Goal: Task Accomplishment & Management: Manage account settings

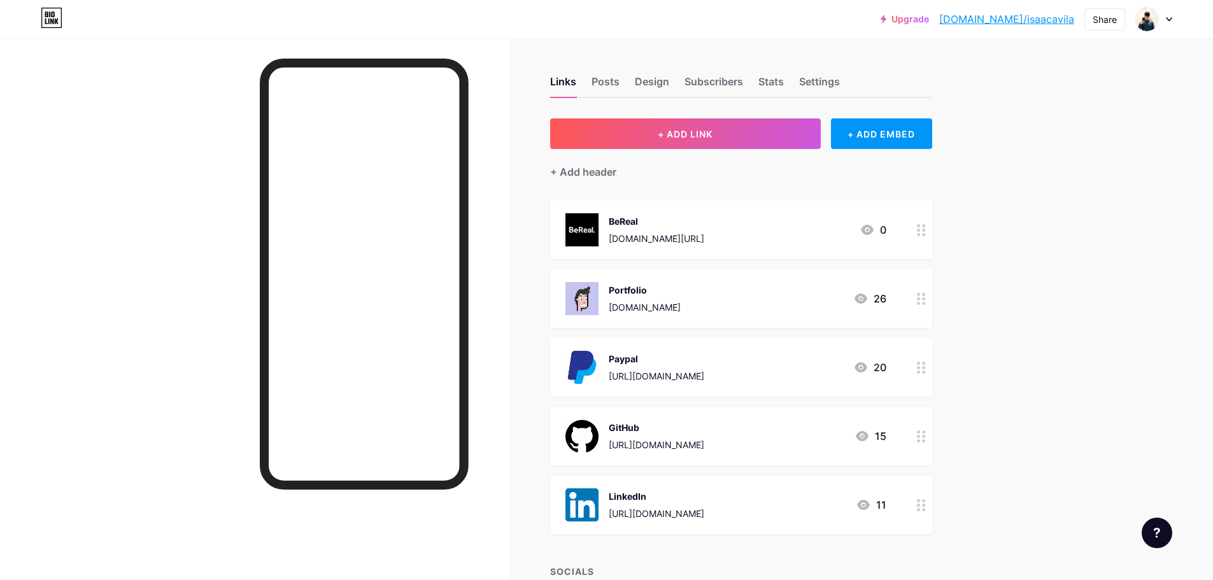
click at [1178, 20] on div "Upgrade [DOMAIN_NAME]/[PERSON_NAME]... [DOMAIN_NAME]/[PERSON_NAME] Switch accou…" at bounding box center [606, 19] width 1213 height 23
click at [1174, 19] on div "Upgrade [DOMAIN_NAME]/[PERSON_NAME]... [DOMAIN_NAME]/[PERSON_NAME] Switch accou…" at bounding box center [606, 19] width 1213 height 23
click at [1162, 17] on div at bounding box center [1153, 19] width 37 height 23
click at [1067, 146] on link "Account settings" at bounding box center [1093, 144] width 158 height 34
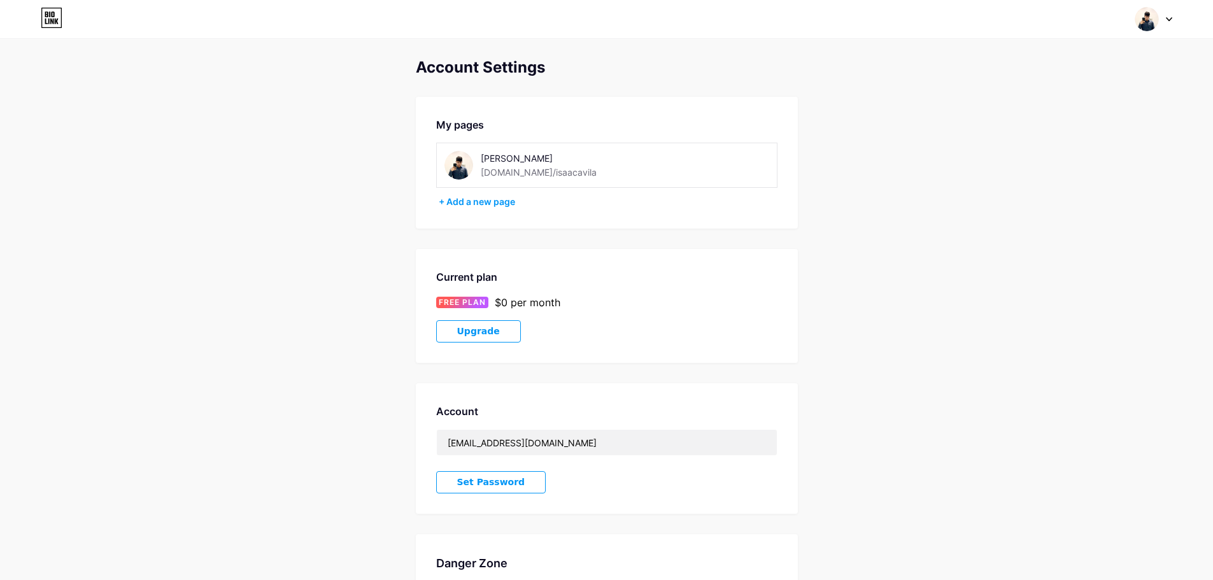
click at [546, 171] on div "[DOMAIN_NAME]/isaacavila" at bounding box center [539, 172] width 116 height 13
click at [1159, 23] on div at bounding box center [1153, 19] width 37 height 23
click at [1041, 154] on link "Dashboard" at bounding box center [1093, 144] width 158 height 34
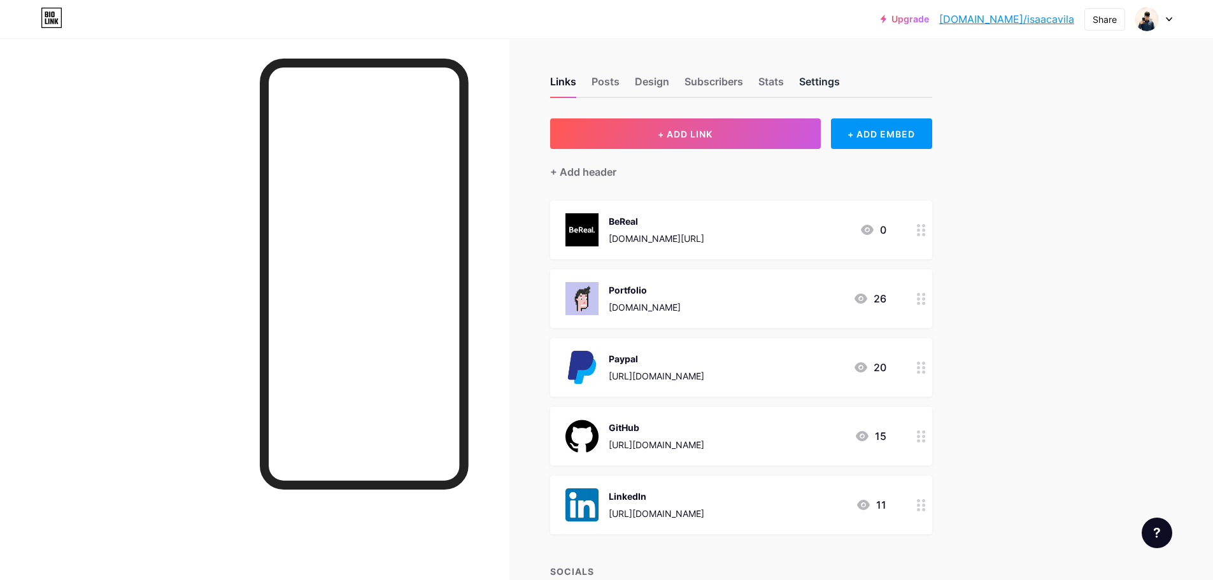
click at [819, 90] on div "Settings" at bounding box center [819, 85] width 41 height 23
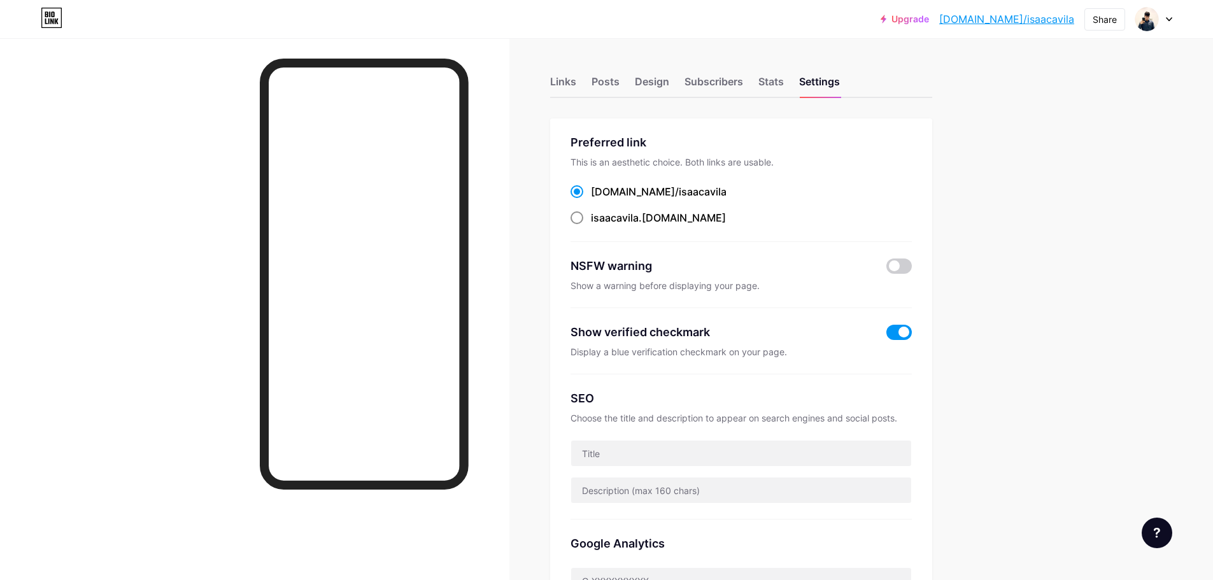
click at [620, 219] on span "isaacavila" at bounding box center [615, 217] width 48 height 13
click at [599, 225] on input "isaacavila .[DOMAIN_NAME]" at bounding box center [595, 229] width 8 height 8
radio input "true"
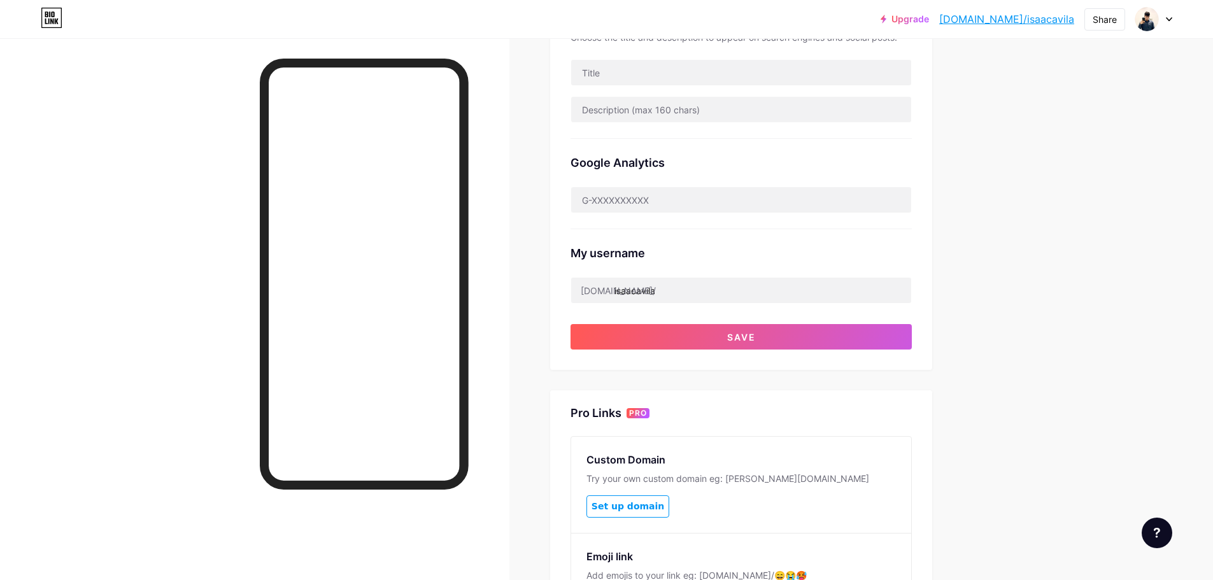
scroll to position [446, 0]
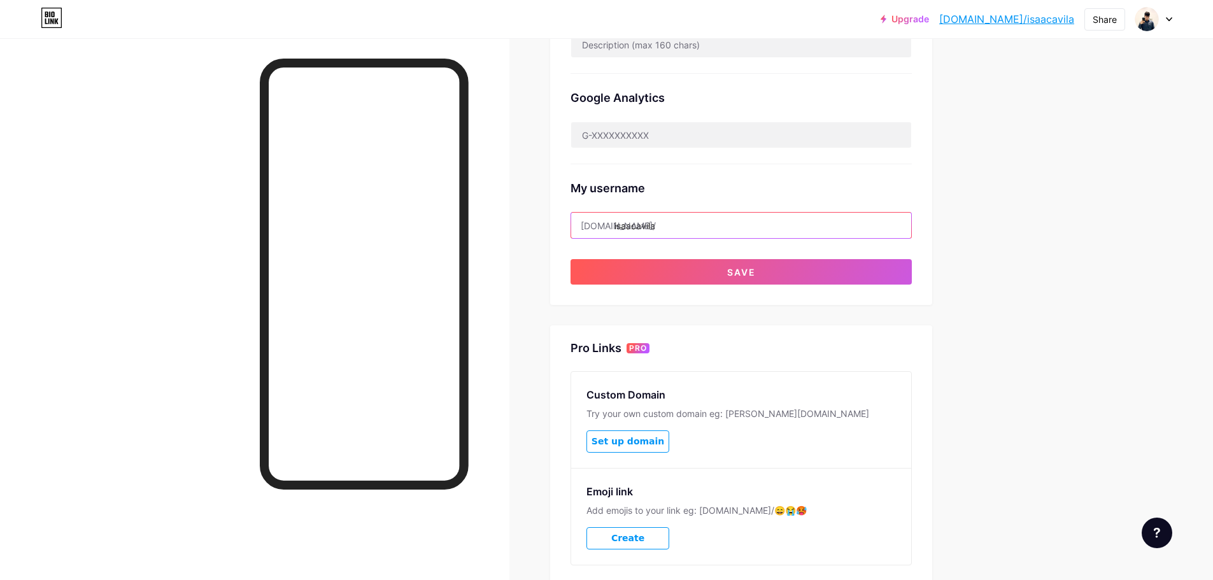
click at [644, 222] on input "isaacavila" at bounding box center [741, 225] width 340 height 25
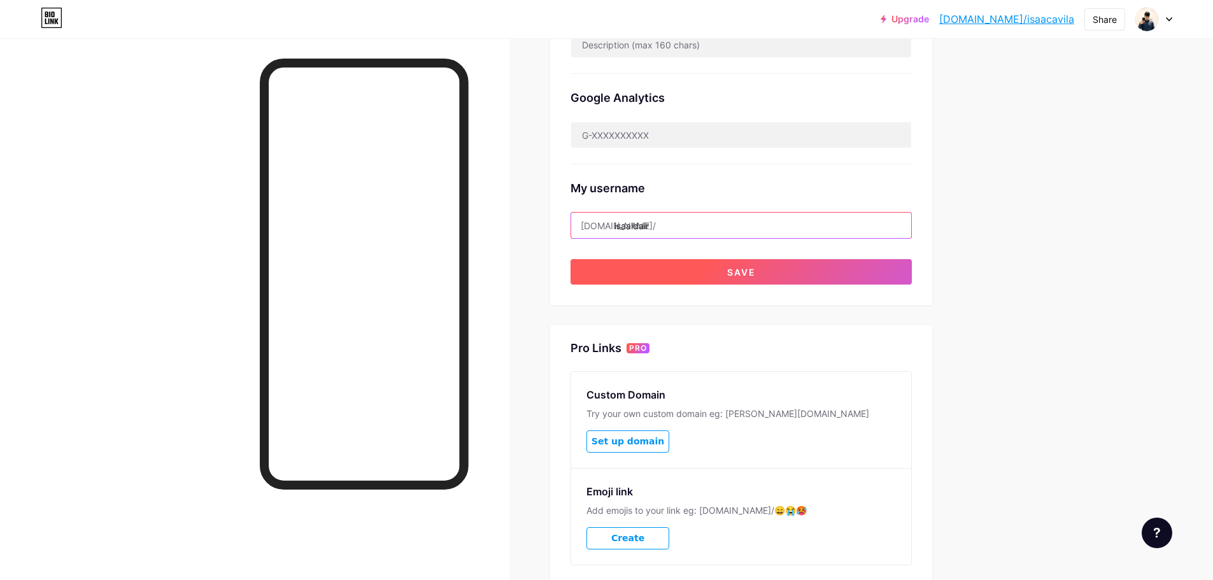
type input "isaaldair"
click at [695, 278] on button "Save" at bounding box center [741, 271] width 341 height 25
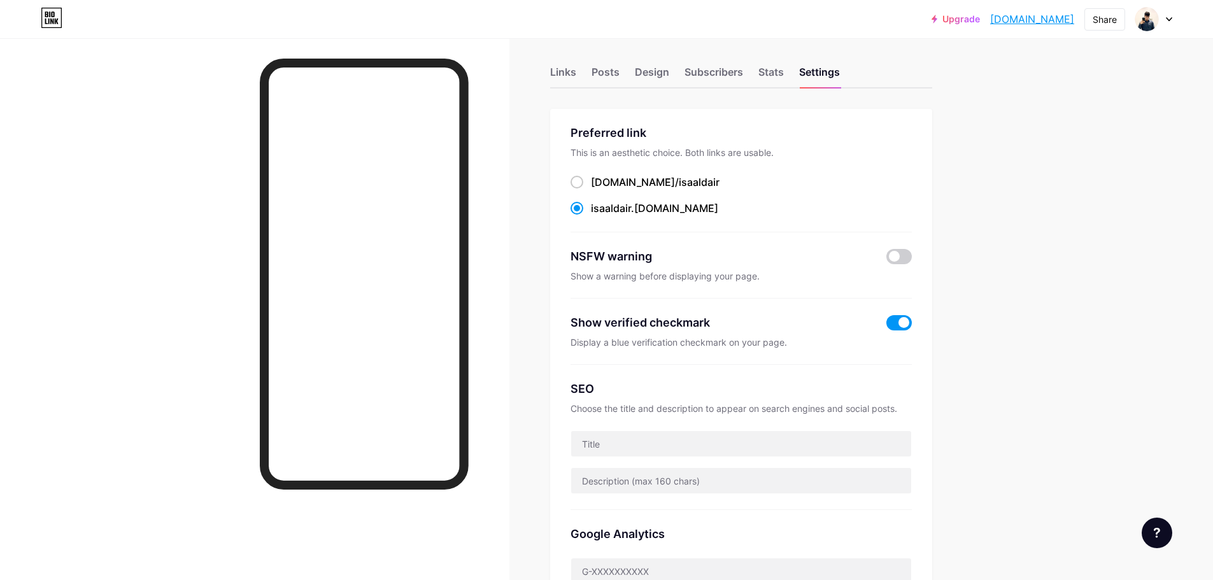
scroll to position [0, 0]
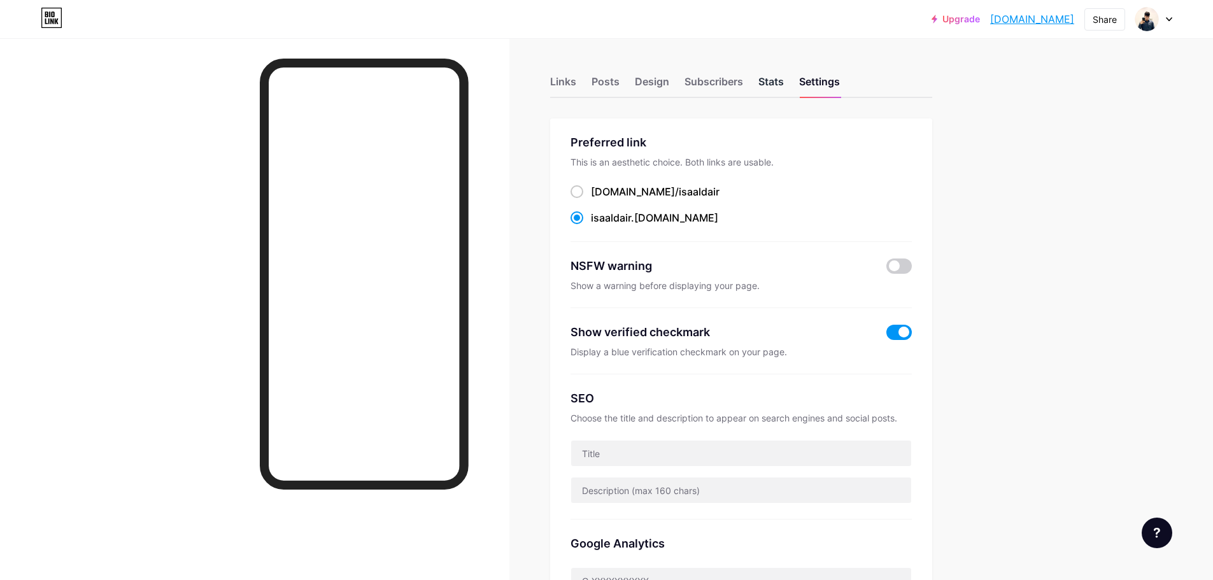
click at [784, 76] on div "Stats" at bounding box center [770, 85] width 25 height 23
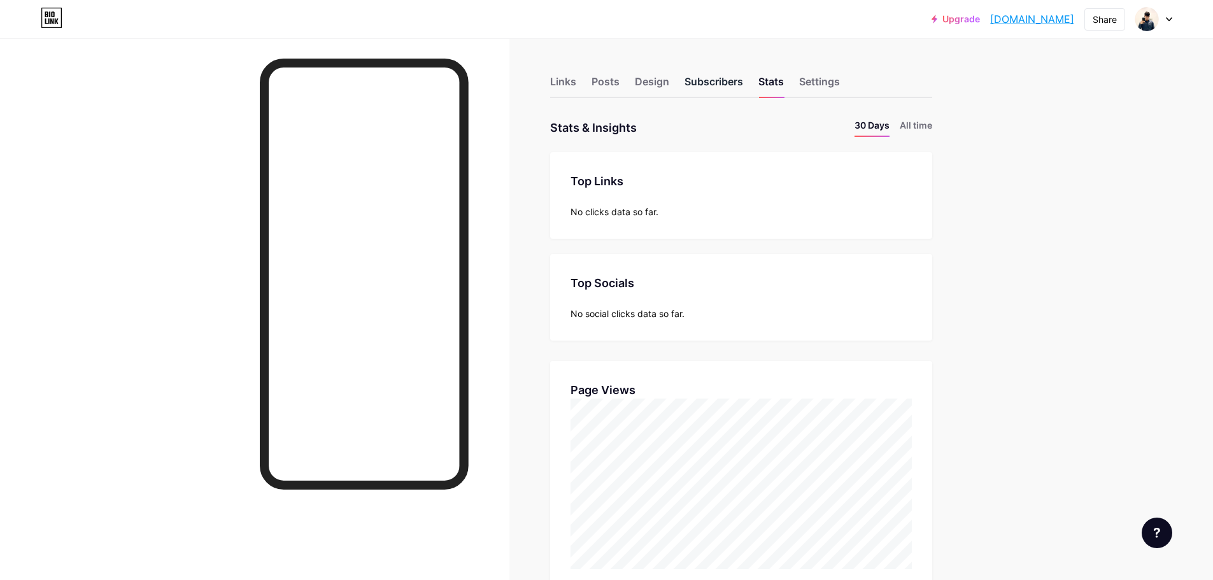
click at [705, 75] on div "Subscribers" at bounding box center [713, 85] width 59 height 23
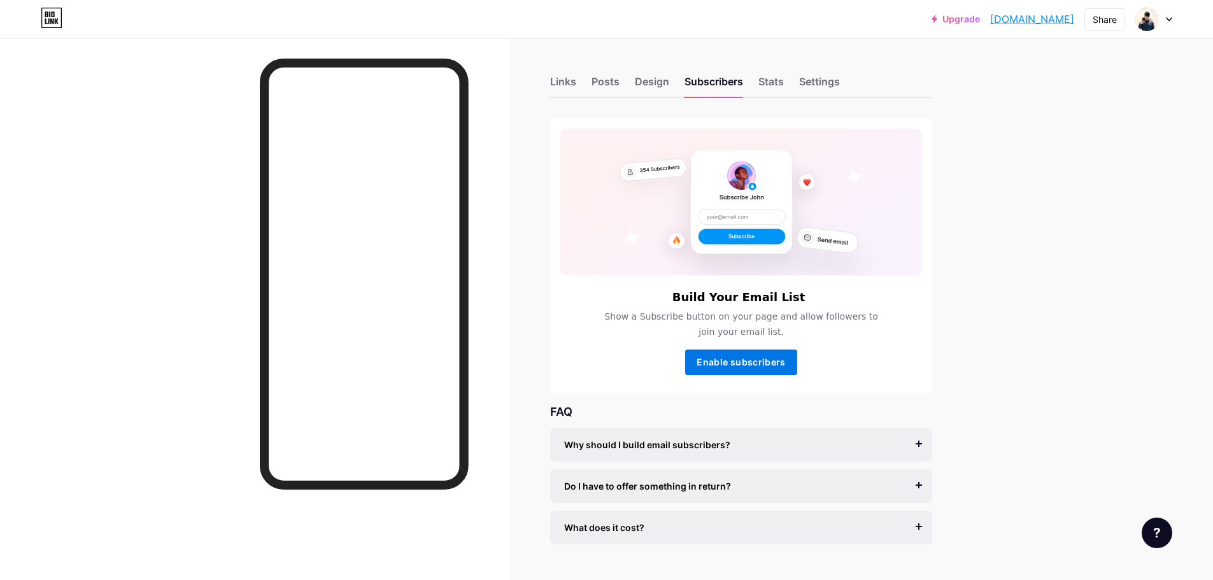
click at [717, 360] on span "Enable subscribers" at bounding box center [741, 362] width 89 height 11
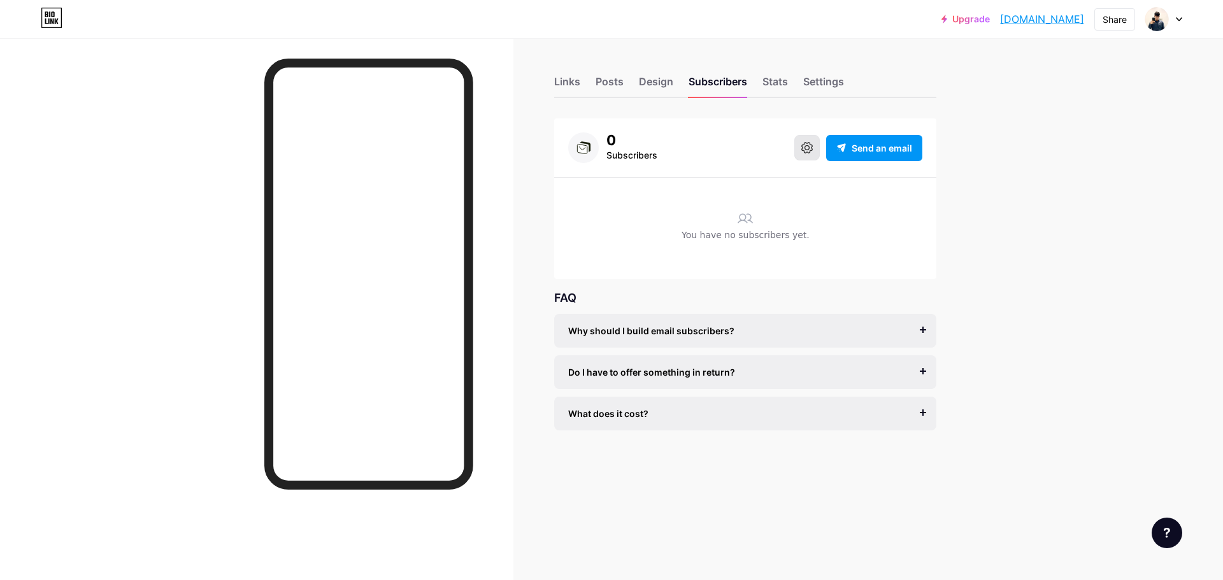
click at [816, 143] on button at bounding box center [806, 147] width 25 height 25
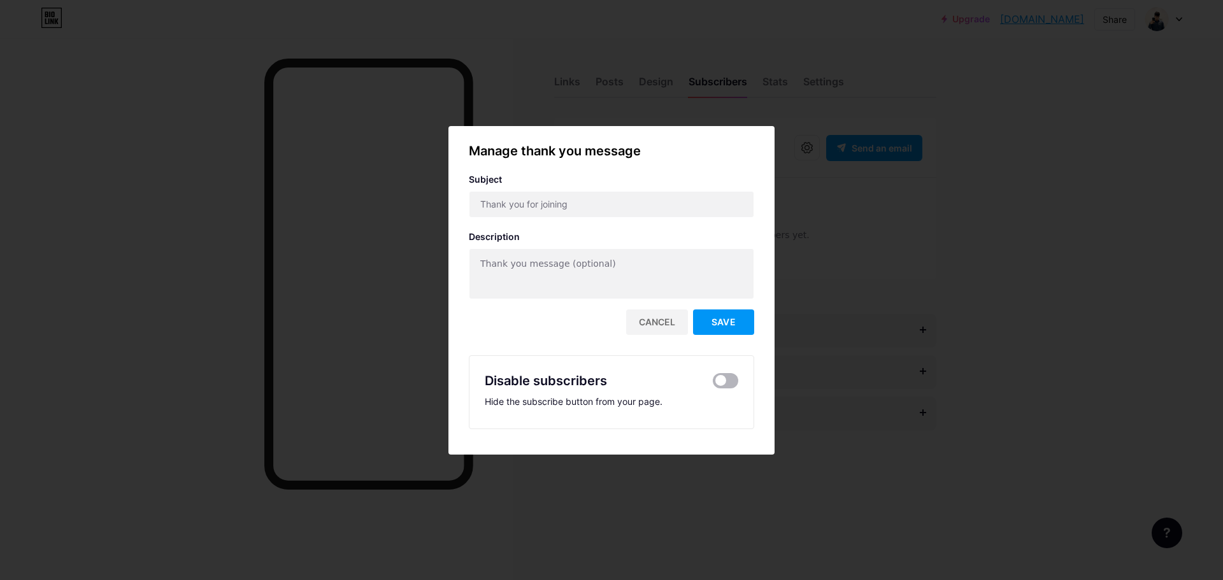
click at [715, 379] on span at bounding box center [724, 380] width 25 height 15
click at [712, 384] on input "checkbox" at bounding box center [712, 384] width 0 height 0
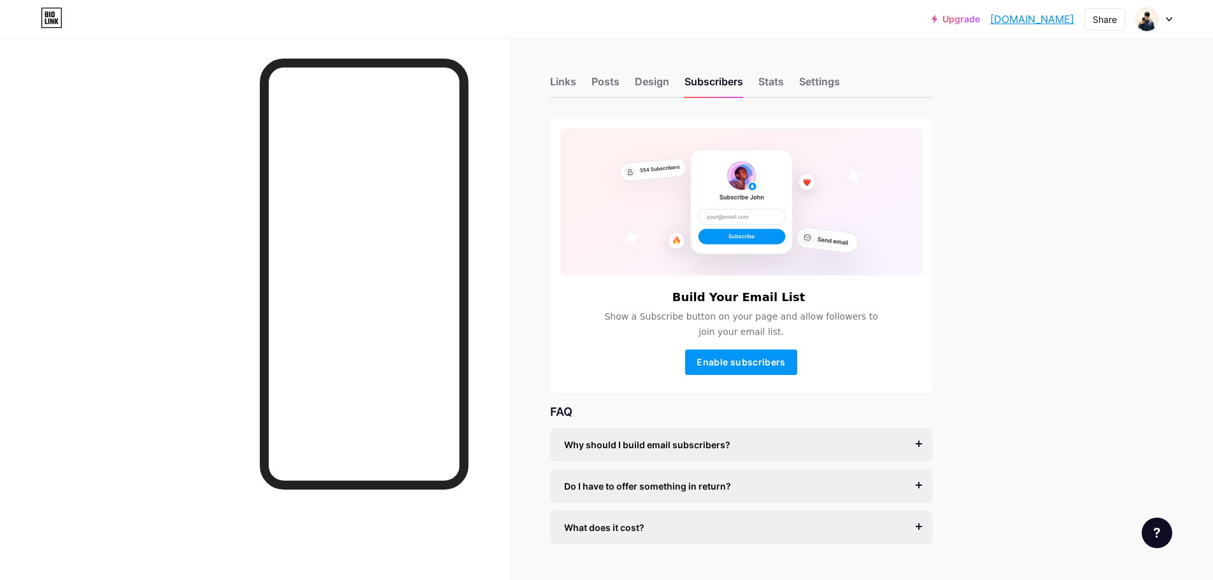
click at [670, 73] on div "Links Posts Design Subscribers Stats Settings" at bounding box center [741, 75] width 382 height 45
click at [655, 79] on div "Design" at bounding box center [652, 85] width 34 height 23
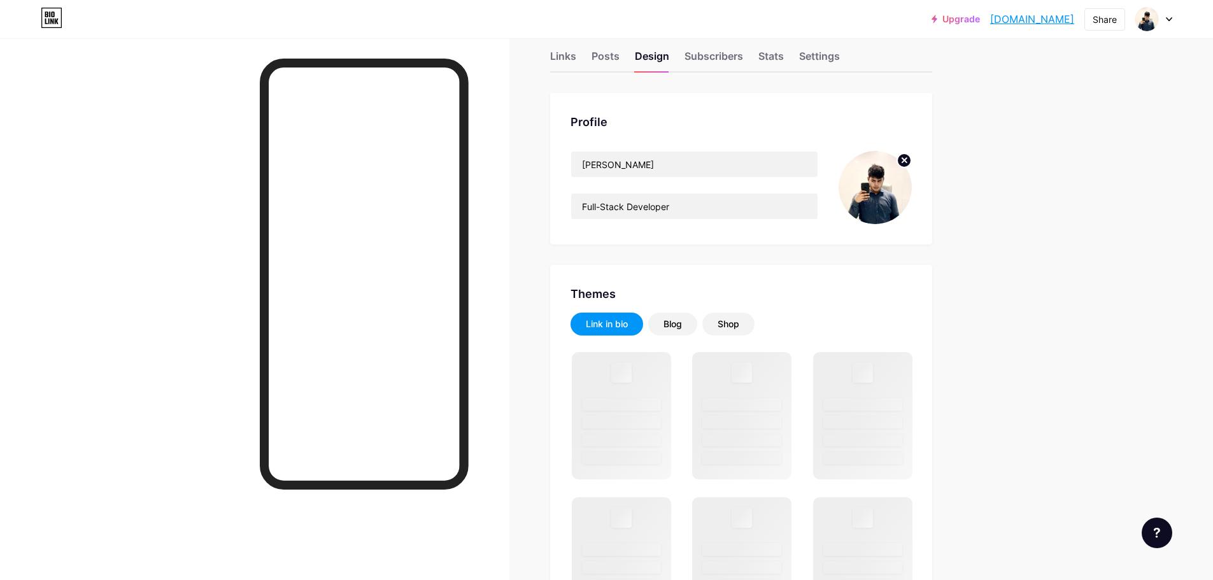
scroll to position [127, 0]
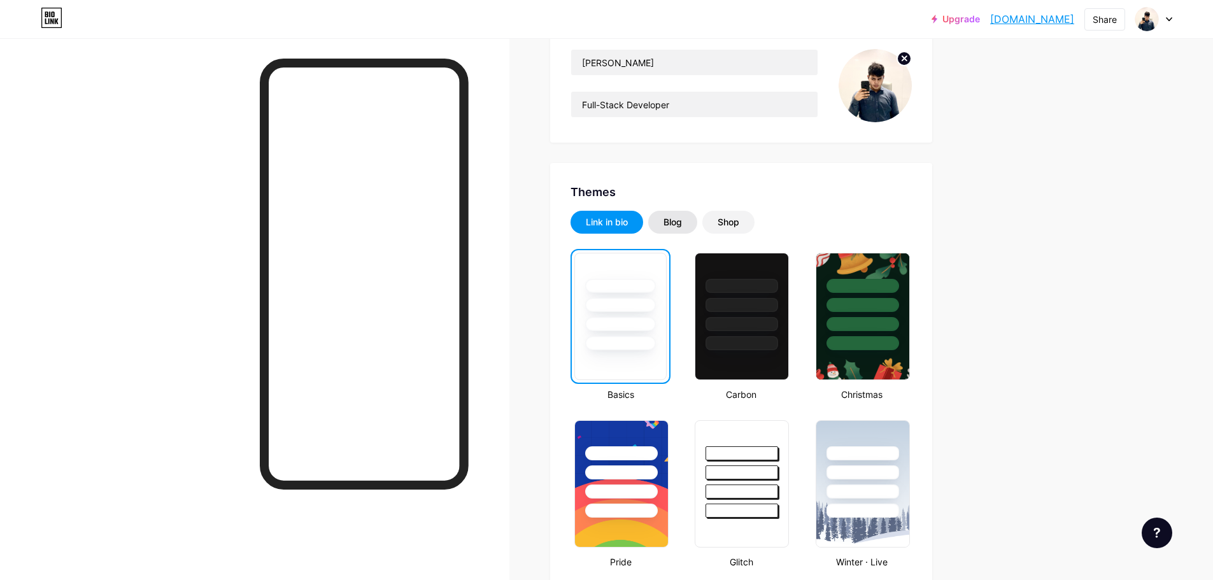
click at [693, 227] on div "Blog" at bounding box center [672, 222] width 49 height 23
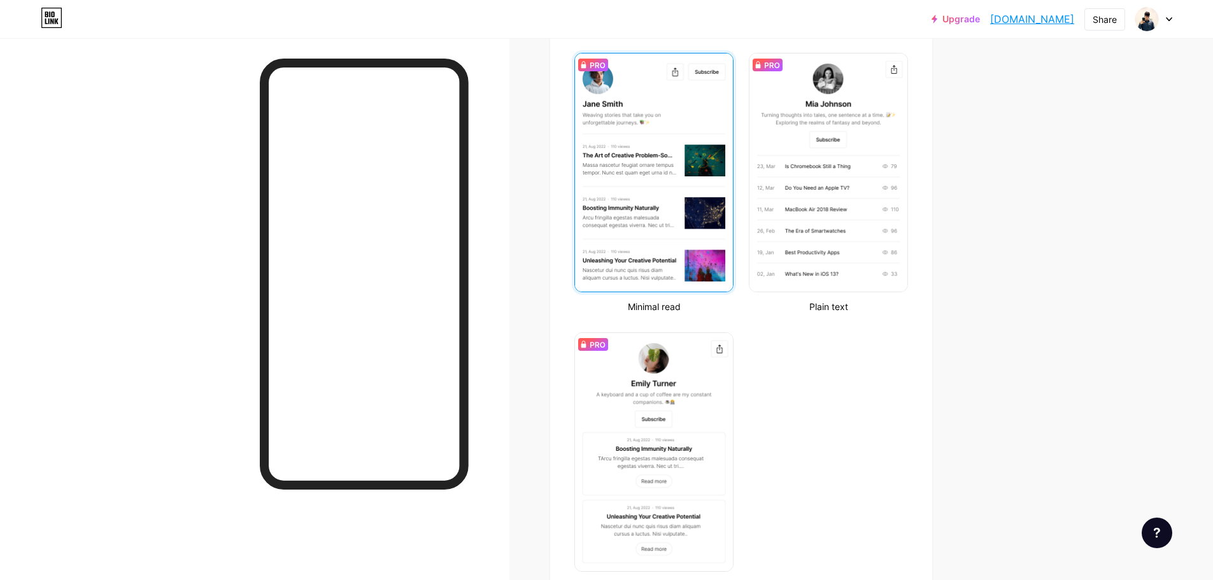
scroll to position [191, 0]
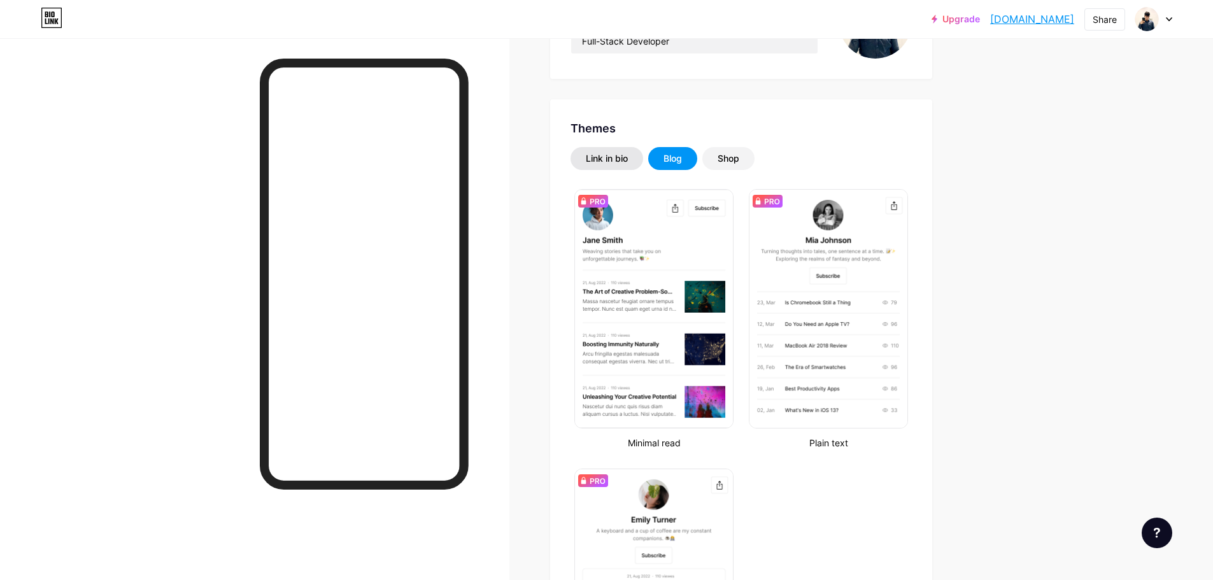
click at [616, 157] on div "Link in bio" at bounding box center [607, 158] width 42 height 13
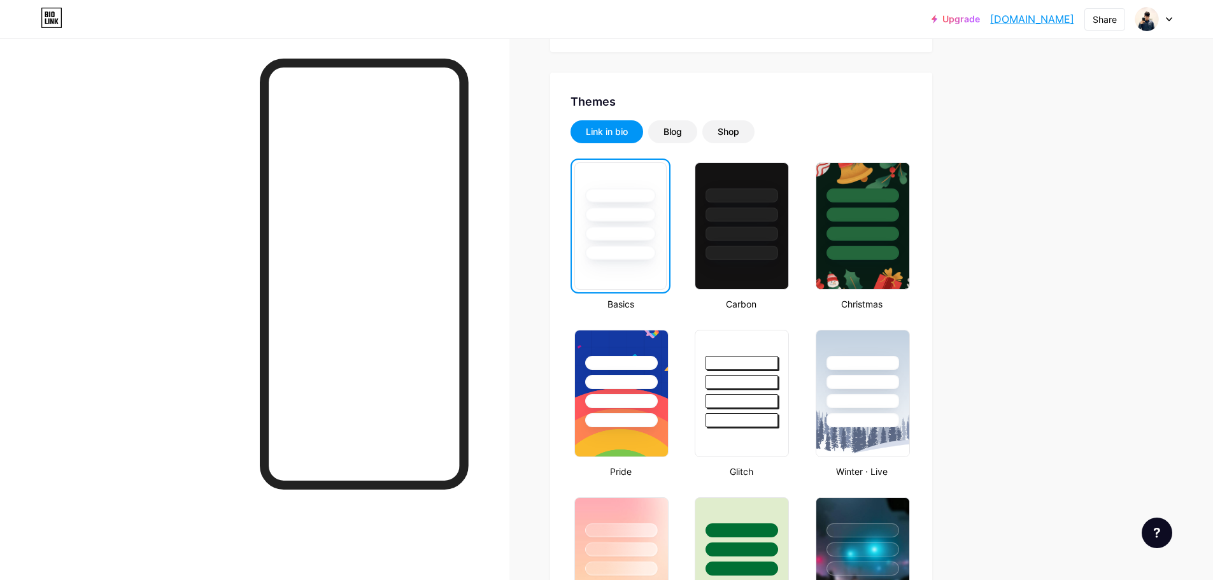
scroll to position [255, 0]
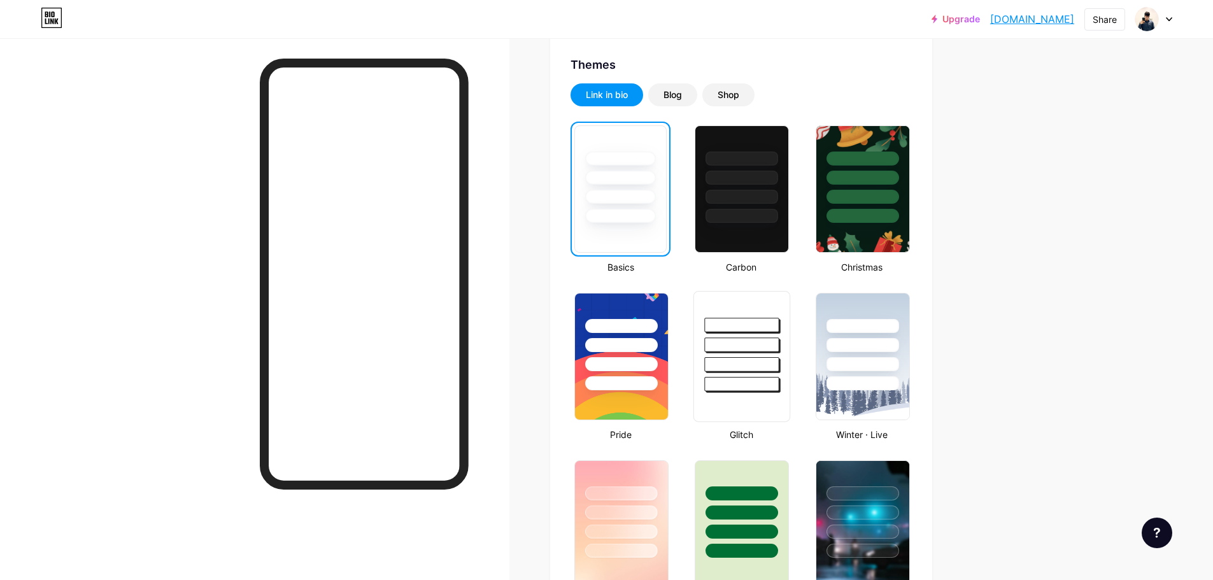
click at [758, 350] on div at bounding box center [742, 344] width 74 height 15
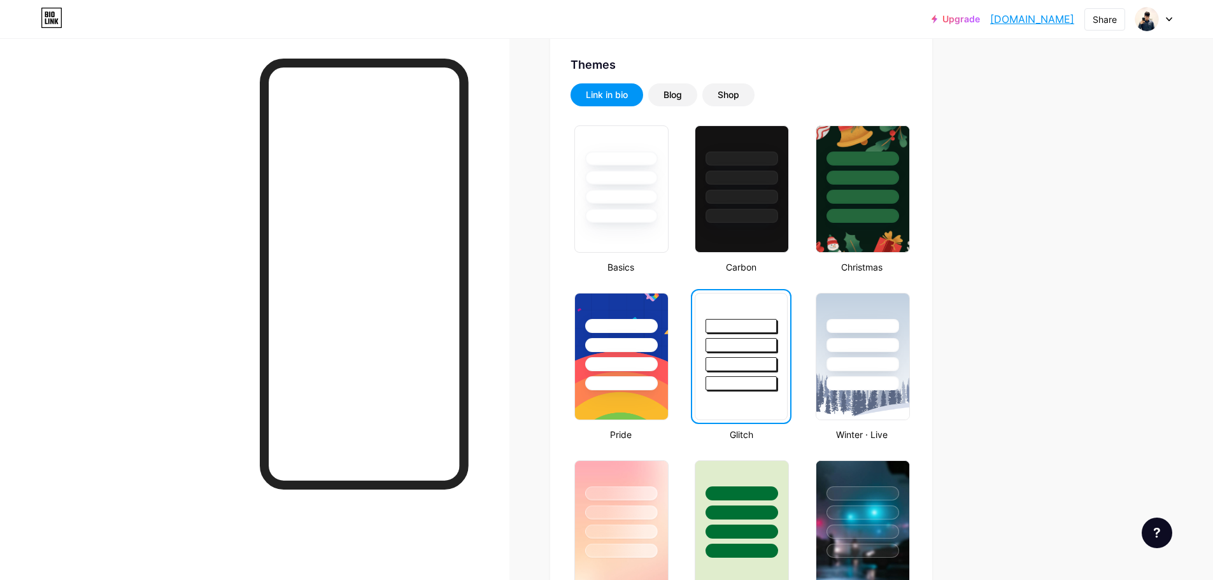
click at [751, 340] on div at bounding box center [740, 345] width 71 height 14
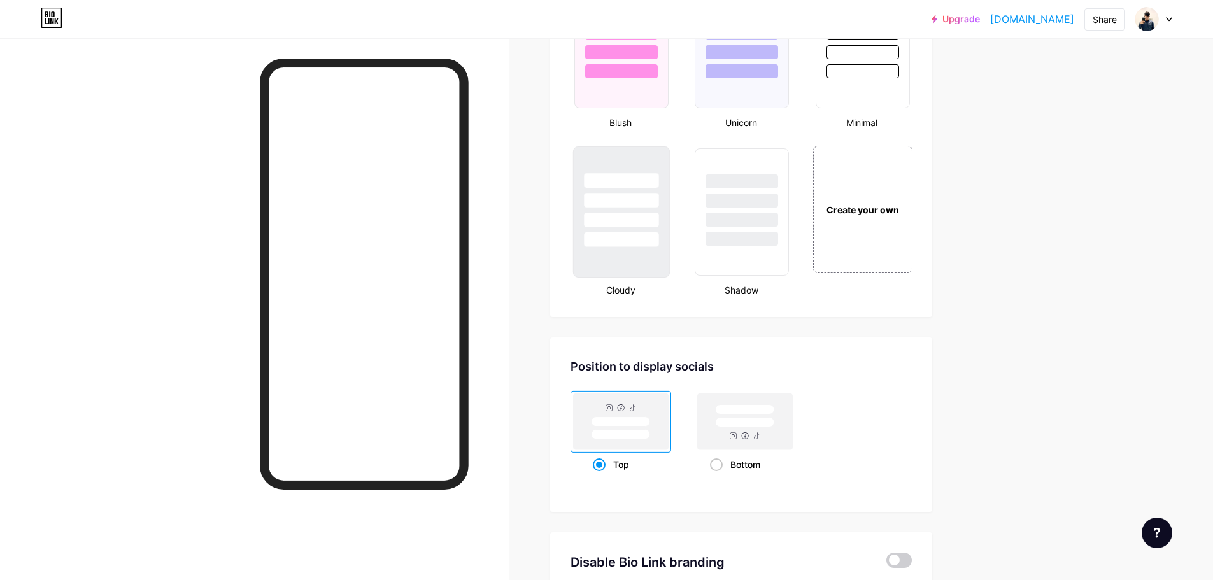
scroll to position [1401, 0]
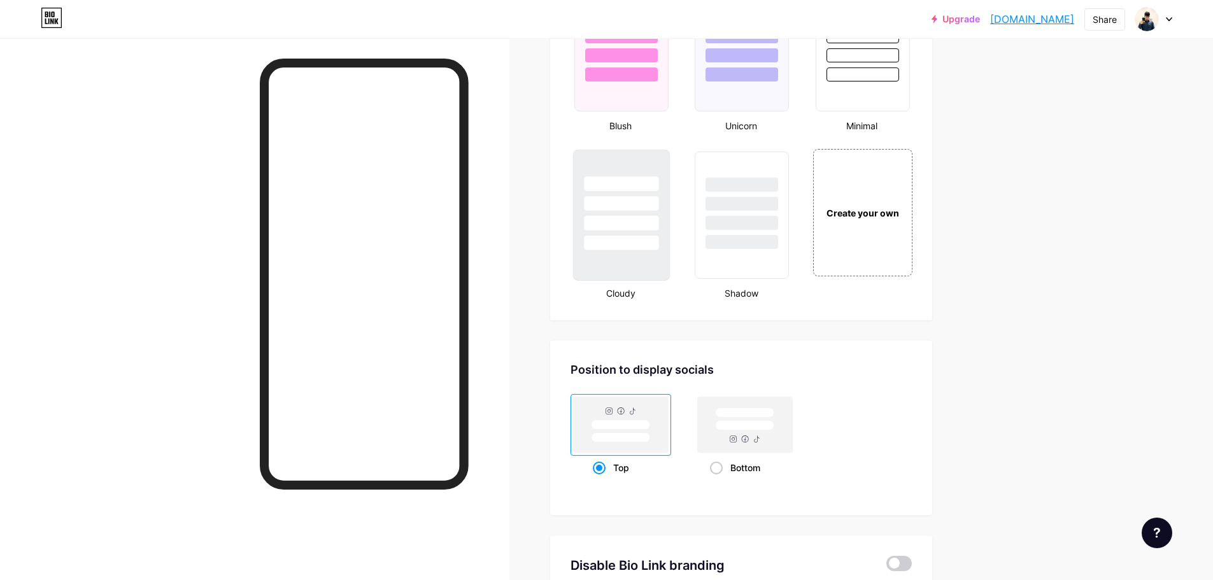
click at [632, 252] on div at bounding box center [621, 215] width 97 height 131
click at [712, 464] on div "Bottom" at bounding box center [745, 468] width 101 height 24
click at [712, 479] on input "Bottom" at bounding box center [714, 483] width 8 height 8
radio input "true"
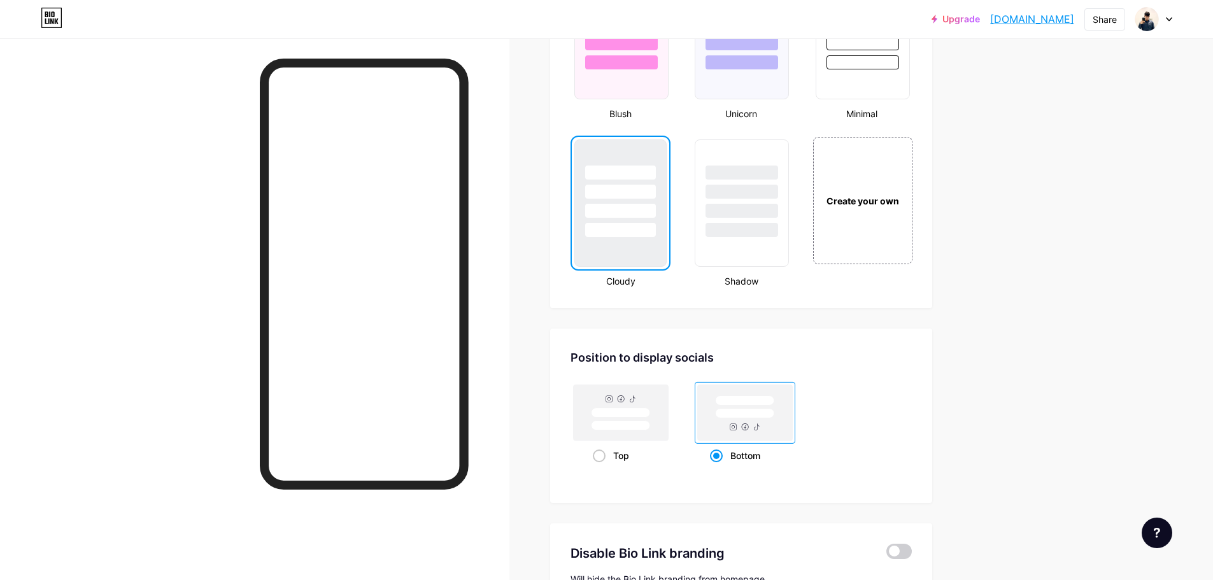
scroll to position [1464, 0]
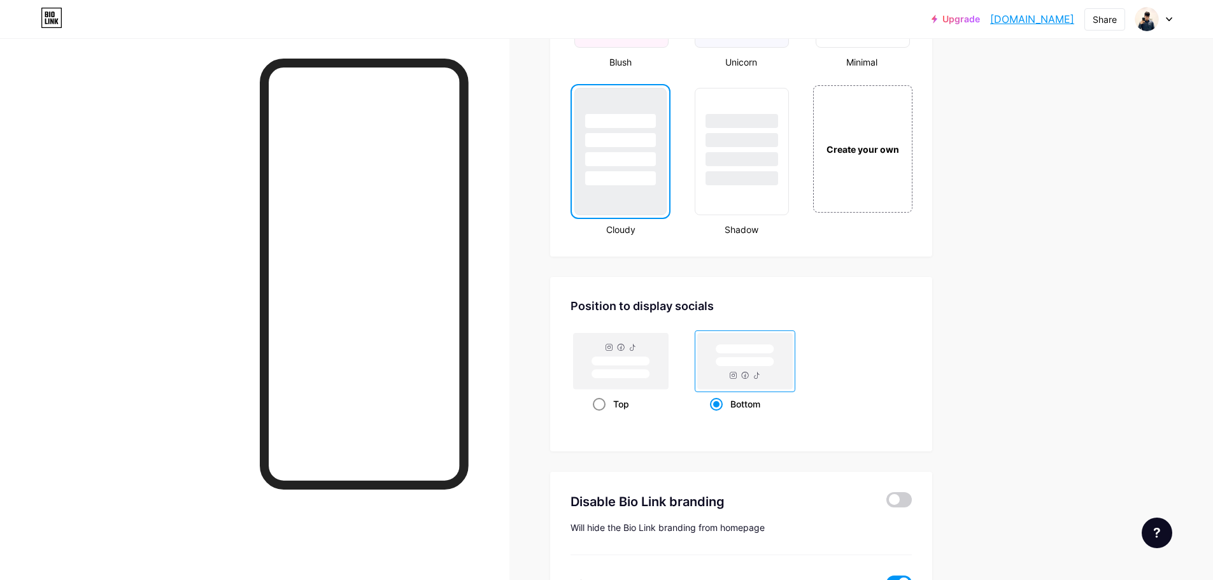
click at [611, 404] on div "Top" at bounding box center [621, 404] width 57 height 24
click at [601, 416] on input "Top" at bounding box center [597, 420] width 8 height 8
radio input "true"
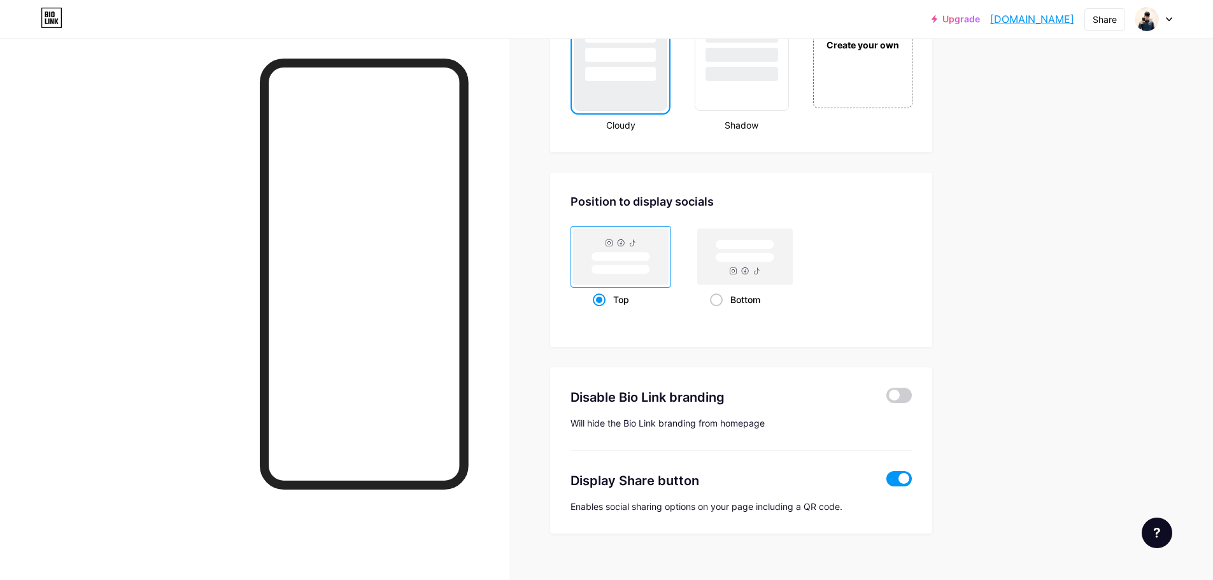
scroll to position [1587, 0]
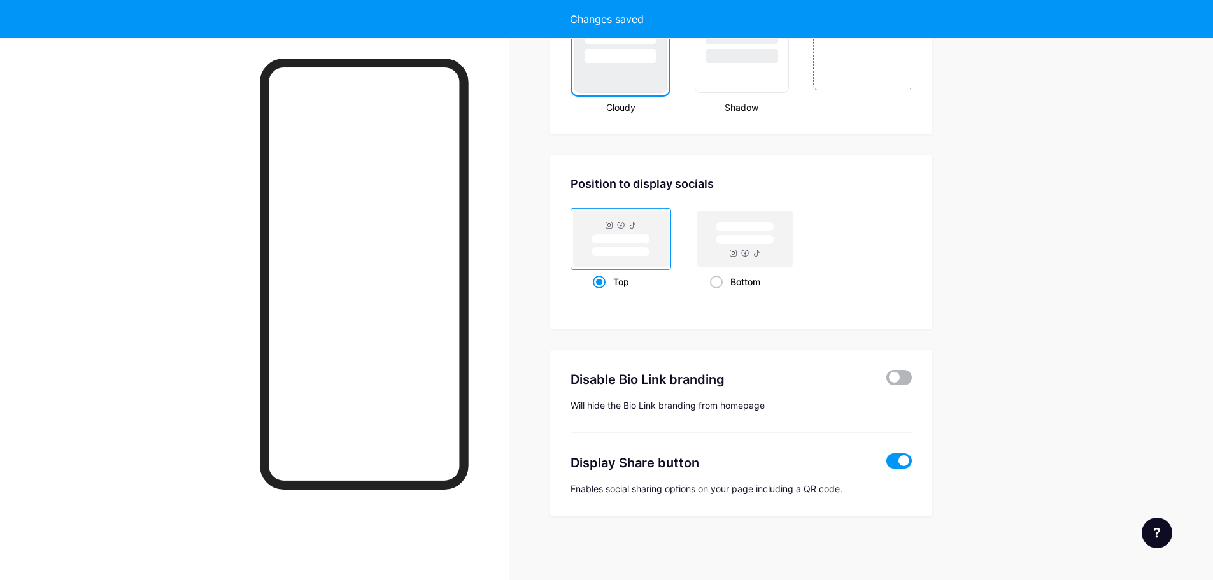
click at [910, 374] on span at bounding box center [898, 377] width 25 height 15
click at [886, 381] on input "checkbox" at bounding box center [886, 381] width 0 height 0
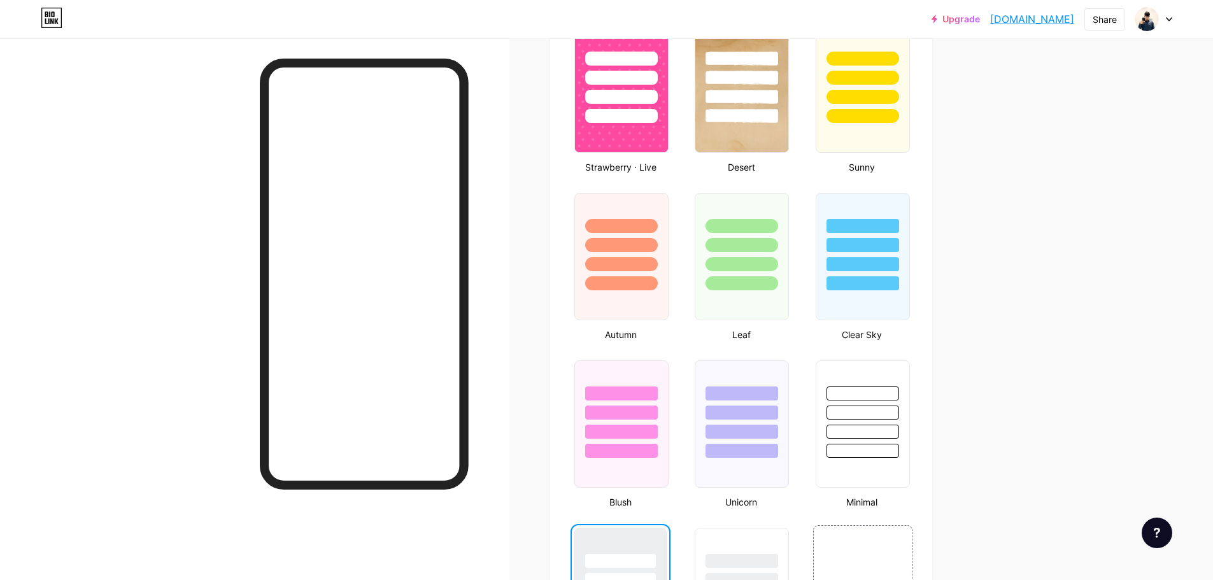
scroll to position [828, 0]
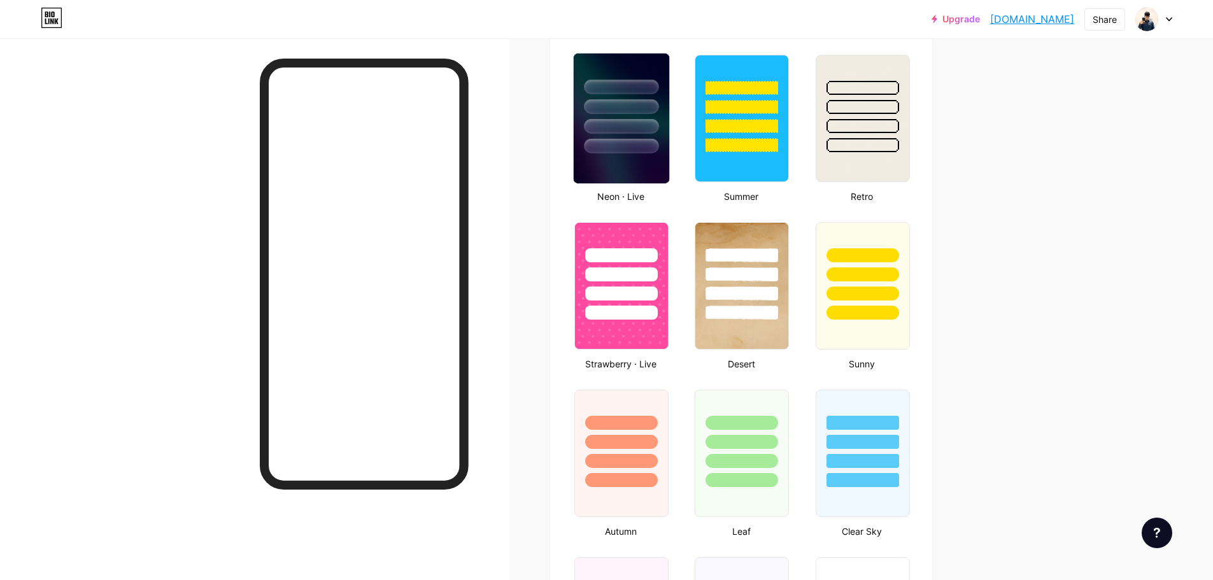
click at [619, 104] on div at bounding box center [621, 106] width 74 height 15
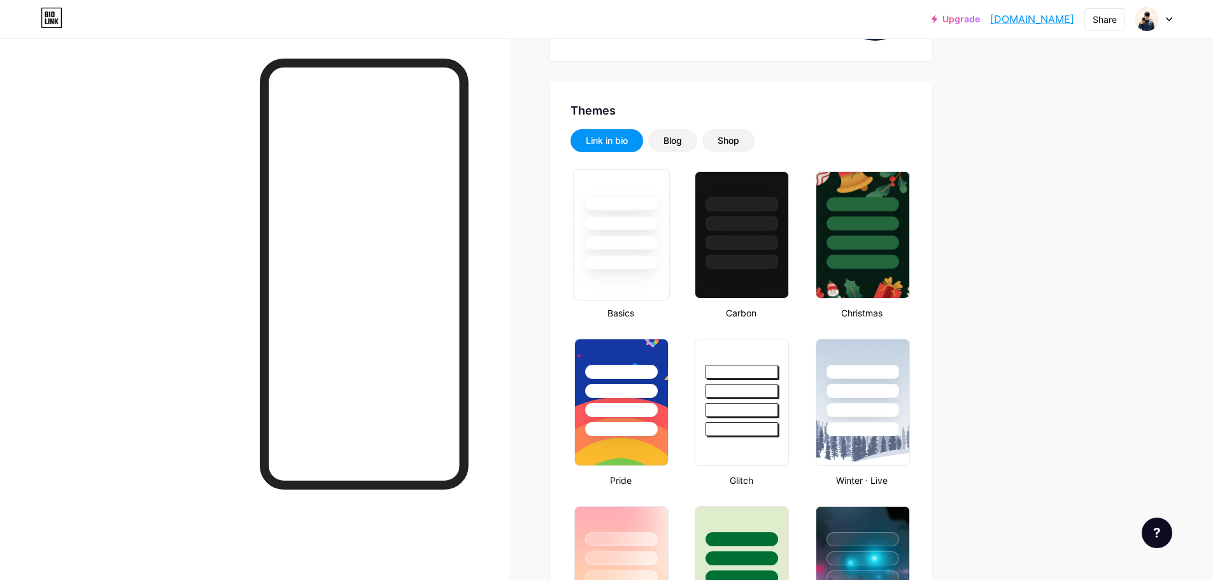
scroll to position [191, 0]
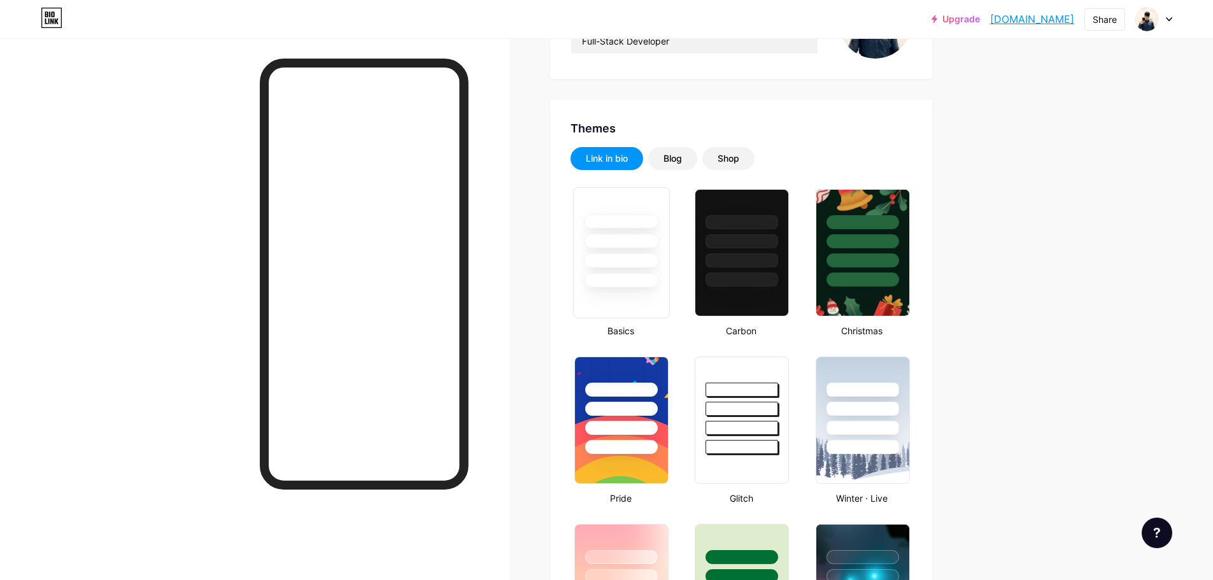
click at [652, 267] on div at bounding box center [621, 260] width 74 height 15
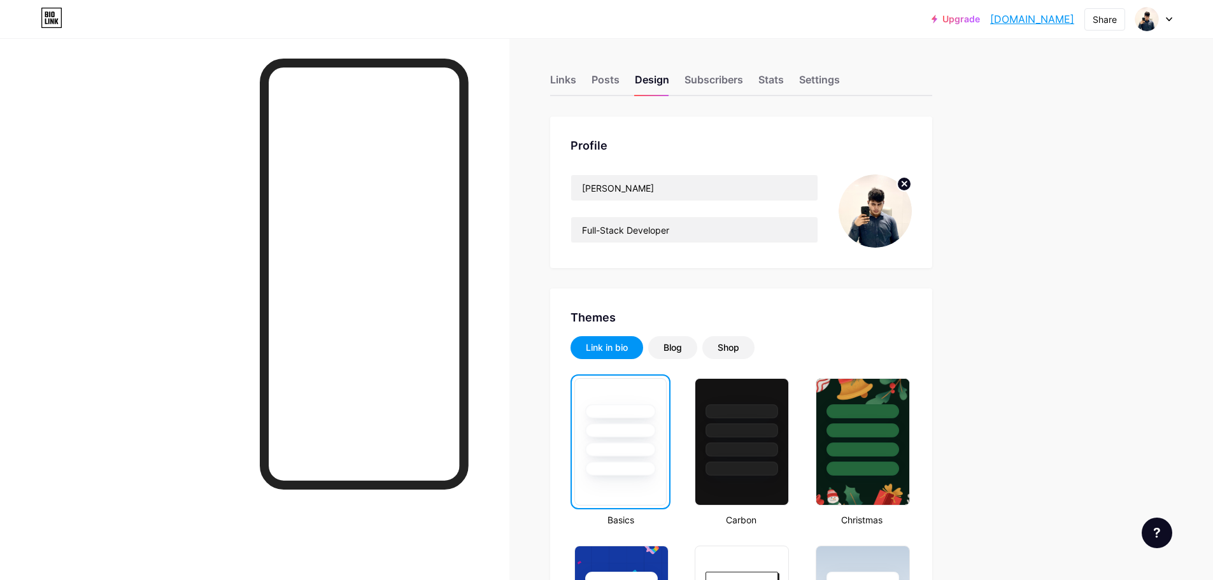
scroll to position [0, 0]
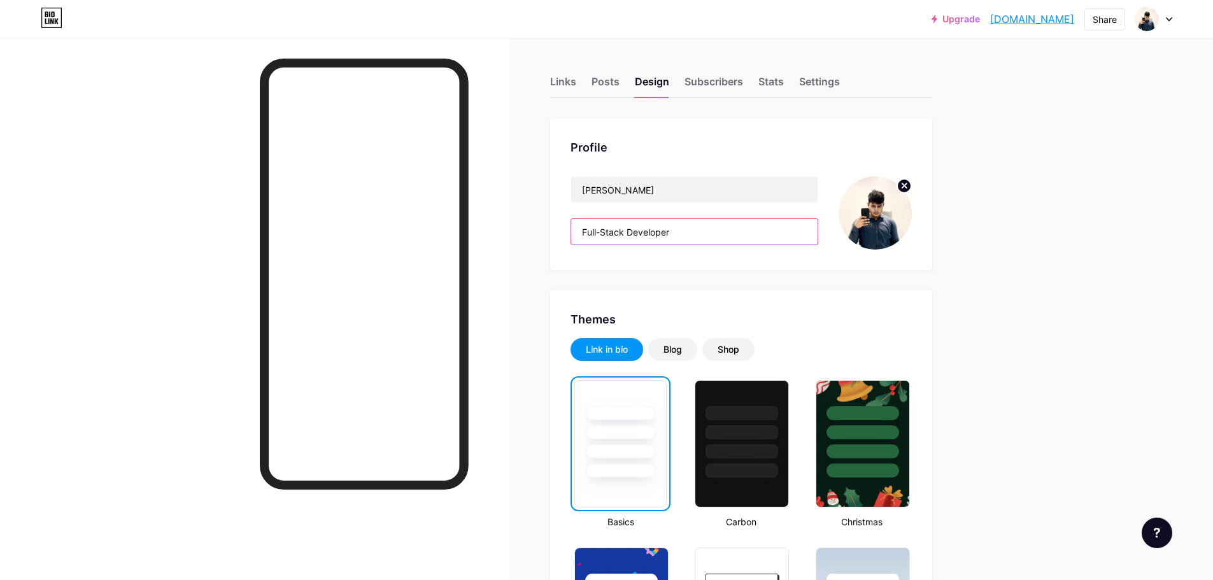
click at [691, 230] on input "Full-Stack Developer" at bounding box center [694, 231] width 246 height 25
drag, startPoint x: 691, startPoint y: 230, endPoint x: 556, endPoint y: 234, distance: 135.7
click at [556, 234] on div "Profile [PERSON_NAME] Full-Stack Developer" at bounding box center [741, 194] width 382 height 152
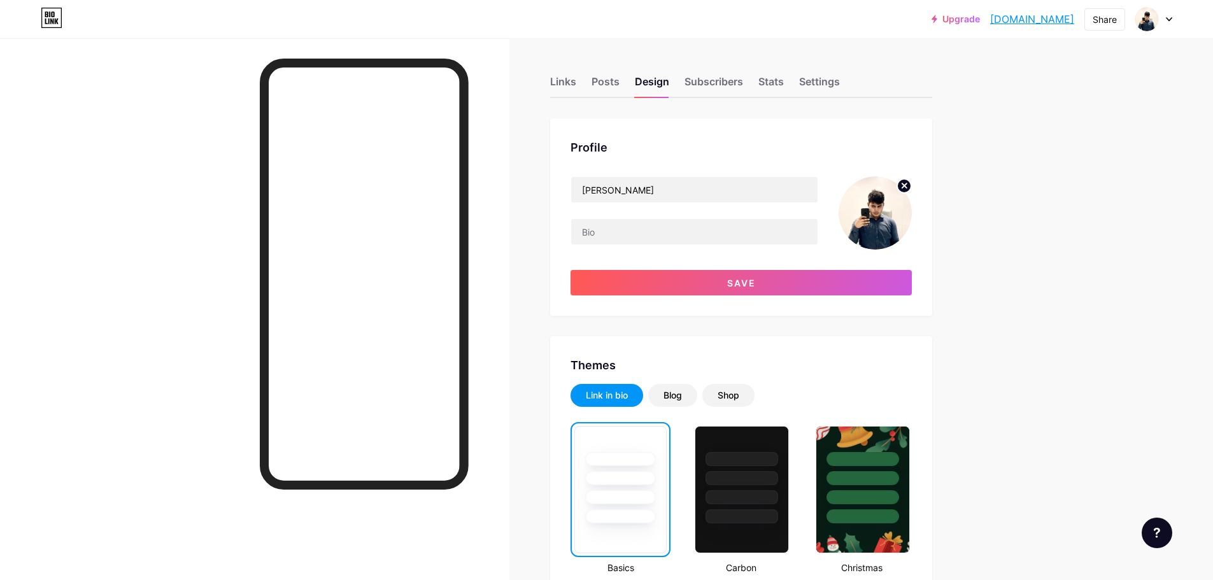
click at [906, 187] on icon at bounding box center [904, 185] width 15 height 15
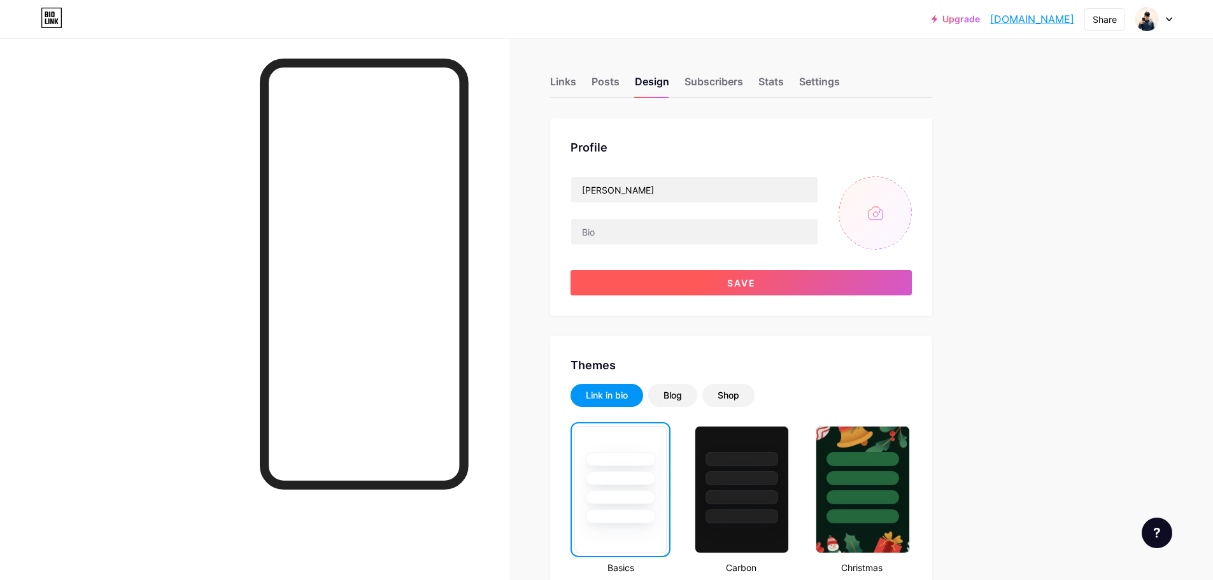
click at [783, 281] on button "Save" at bounding box center [741, 282] width 341 height 25
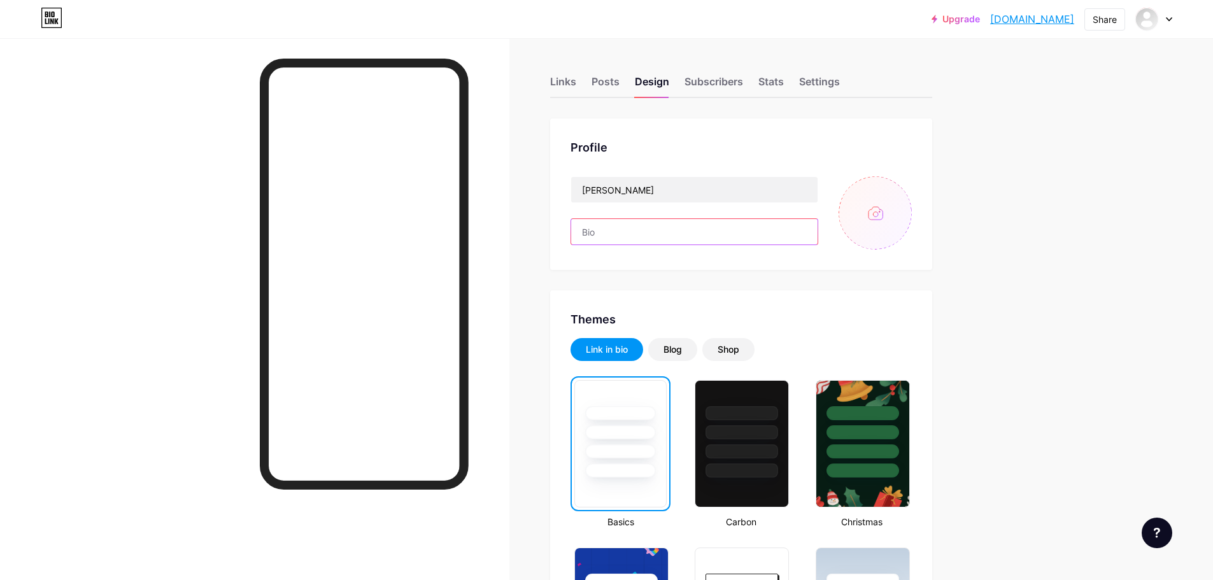
click at [634, 235] on input "text" at bounding box center [694, 231] width 246 height 25
click at [616, 78] on div "Posts" at bounding box center [606, 85] width 28 height 23
click at [558, 80] on div "Links" at bounding box center [563, 85] width 26 height 23
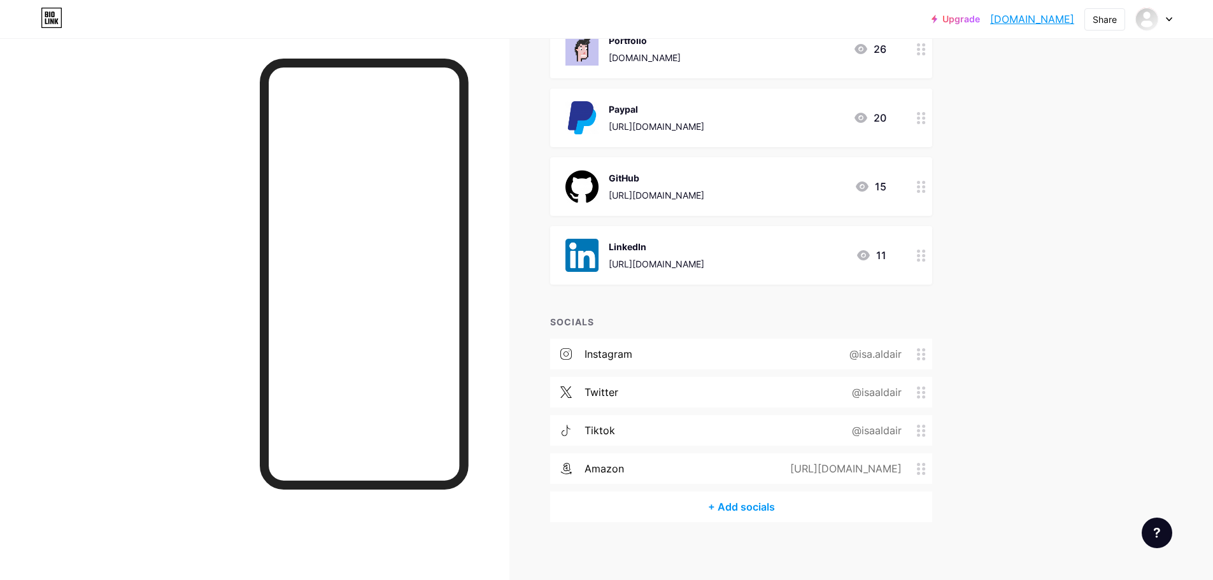
scroll to position [255, 0]
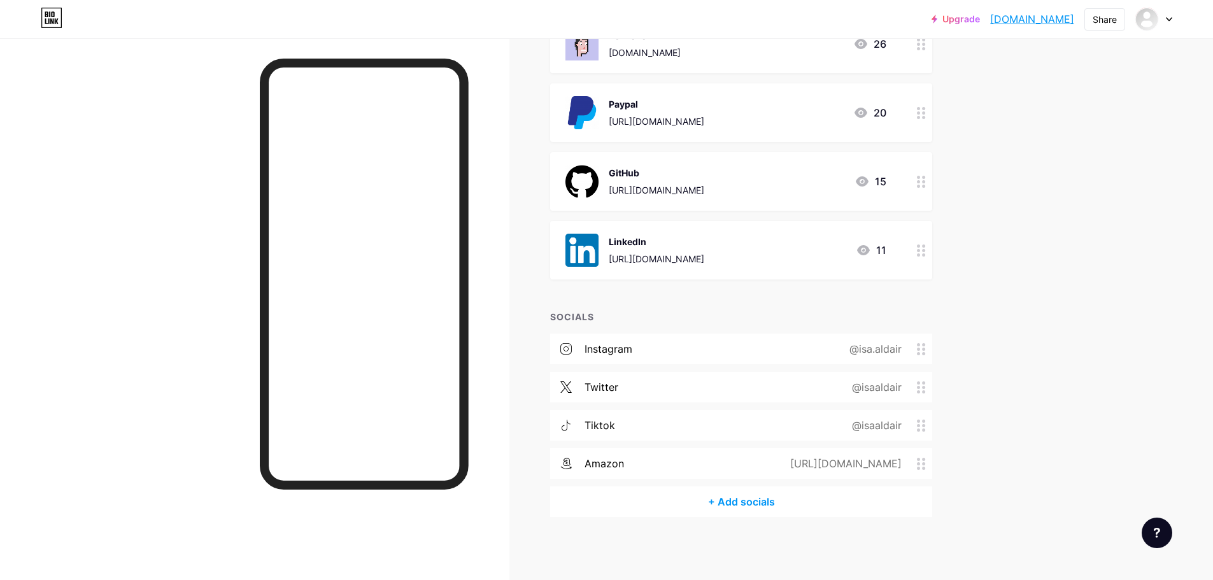
click at [926, 461] on icon at bounding box center [921, 464] width 9 height 12
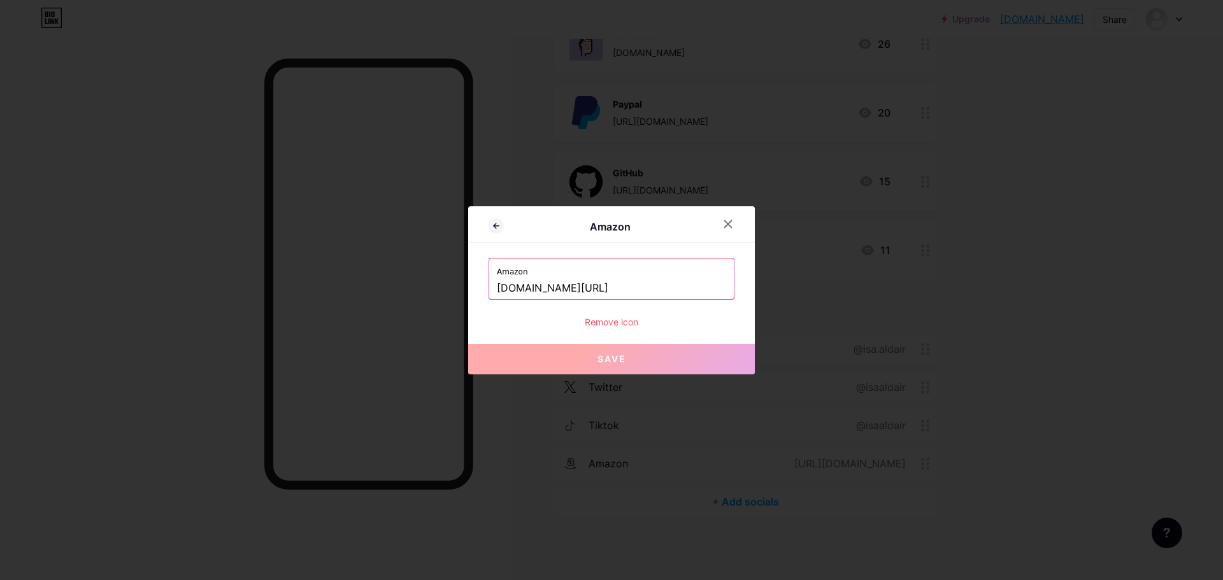
click at [620, 324] on div "Remove icon" at bounding box center [611, 321] width 246 height 13
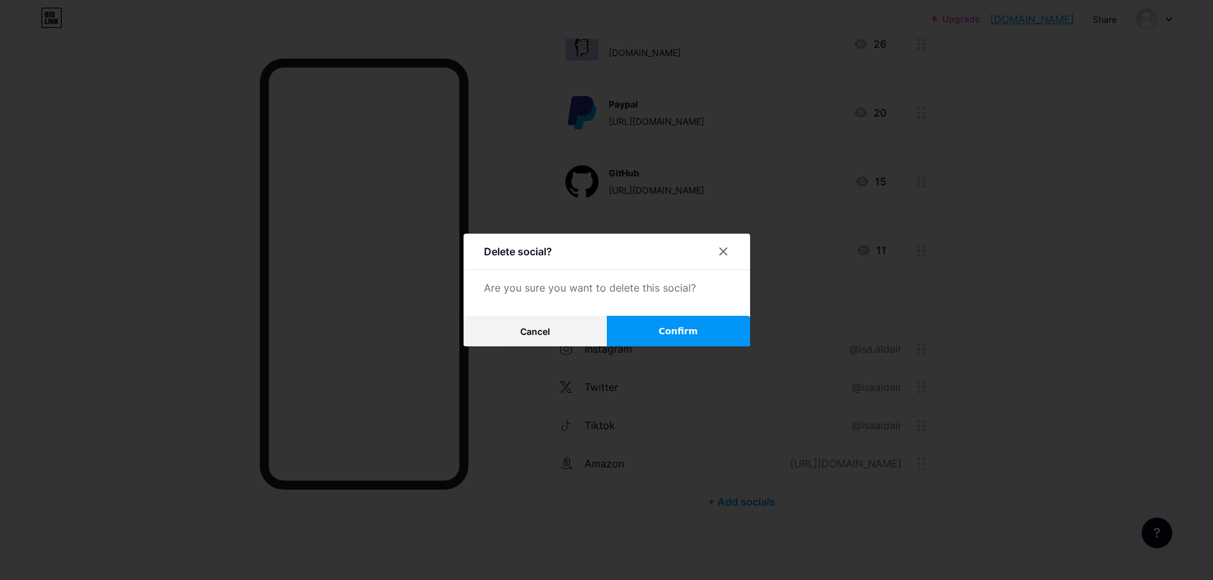
click at [634, 332] on button "Confirm" at bounding box center [678, 331] width 143 height 31
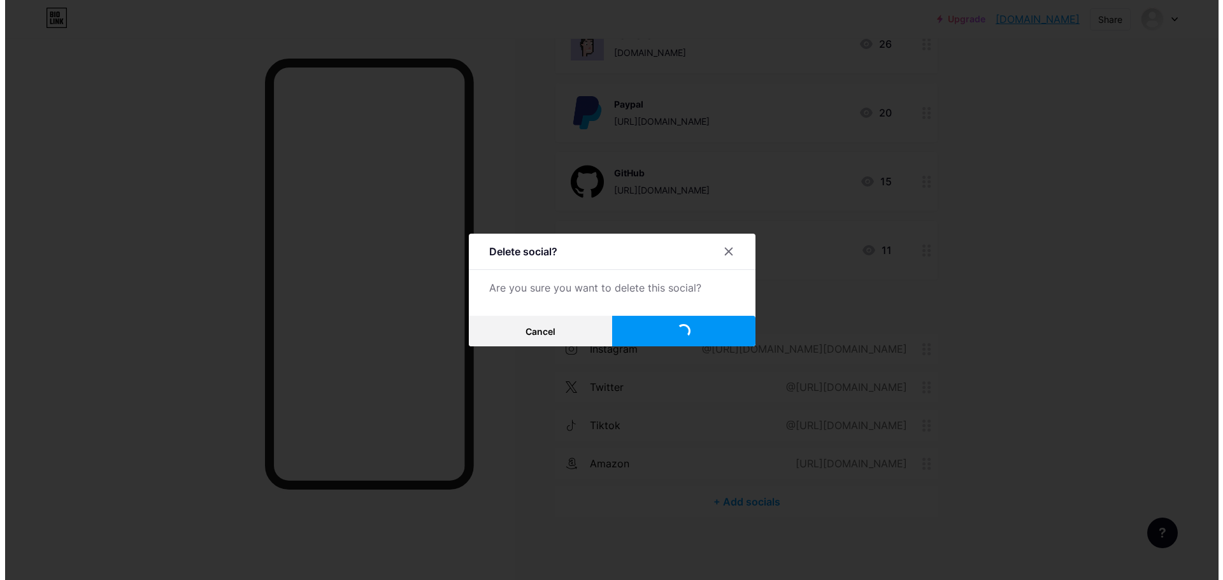
scroll to position [216, 0]
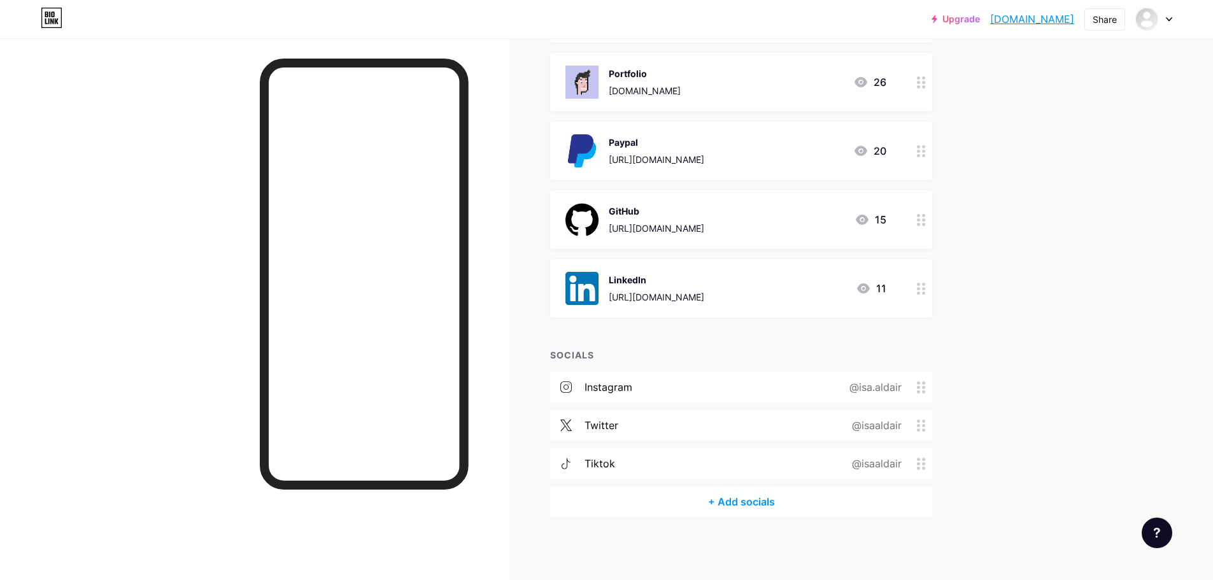
click at [732, 506] on div "+ Add socials" at bounding box center [741, 501] width 382 height 31
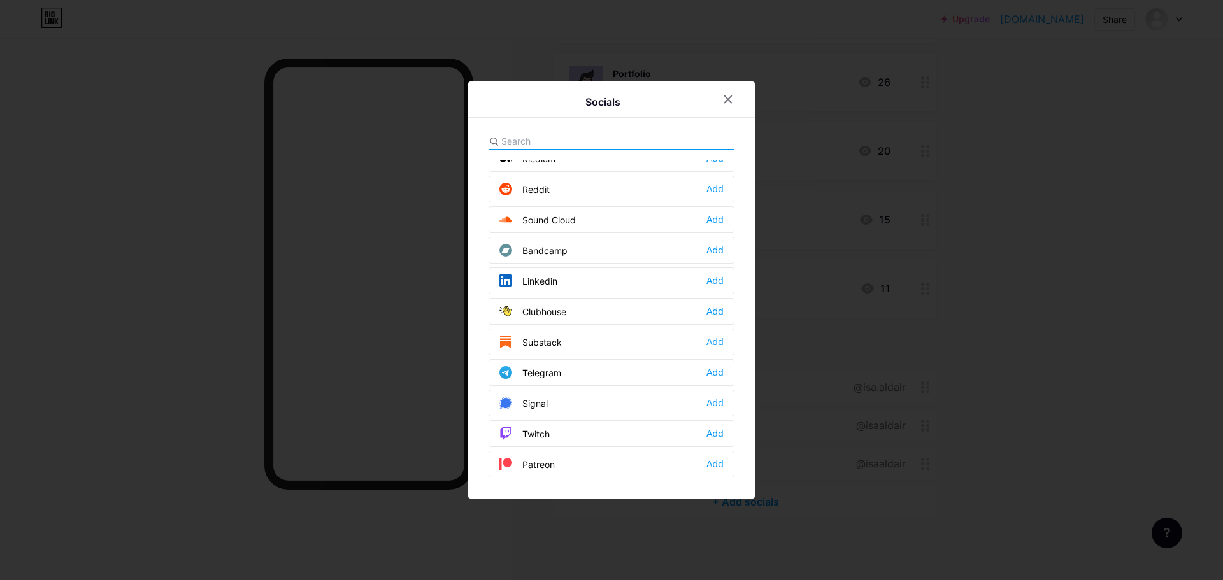
scroll to position [446, 0]
drag, startPoint x: 590, startPoint y: 239, endPoint x: 504, endPoint y: 234, distance: 85.4
click at [504, 234] on div "Bandcamp Add" at bounding box center [611, 247] width 246 height 27
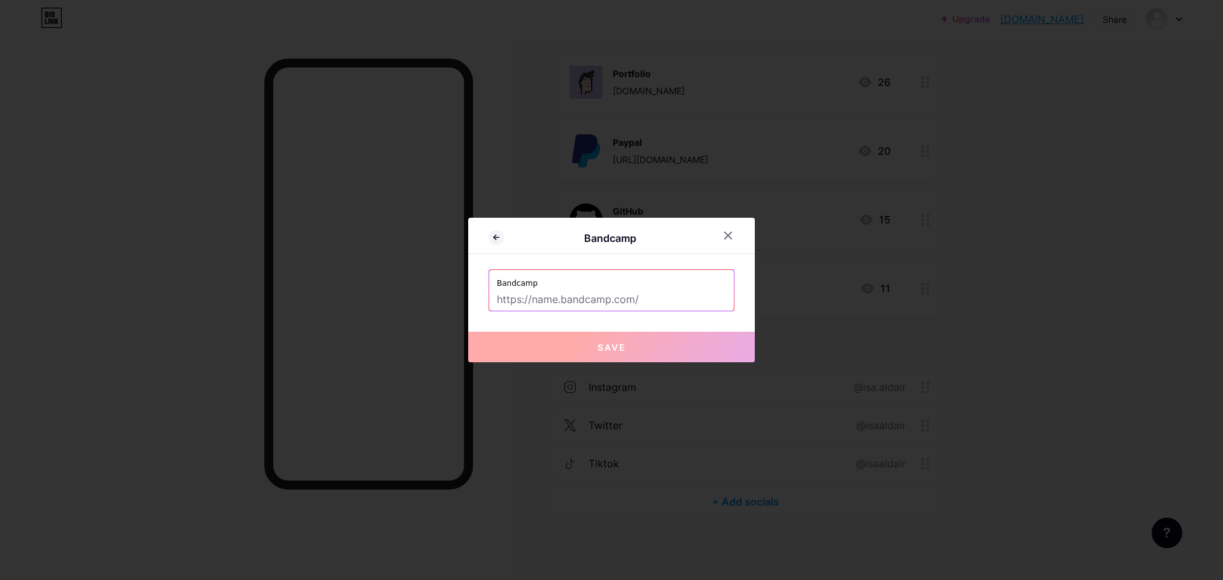
click at [585, 285] on label "Bandcamp" at bounding box center [611, 279] width 229 height 19
click at [497, 235] on icon at bounding box center [495, 237] width 15 height 15
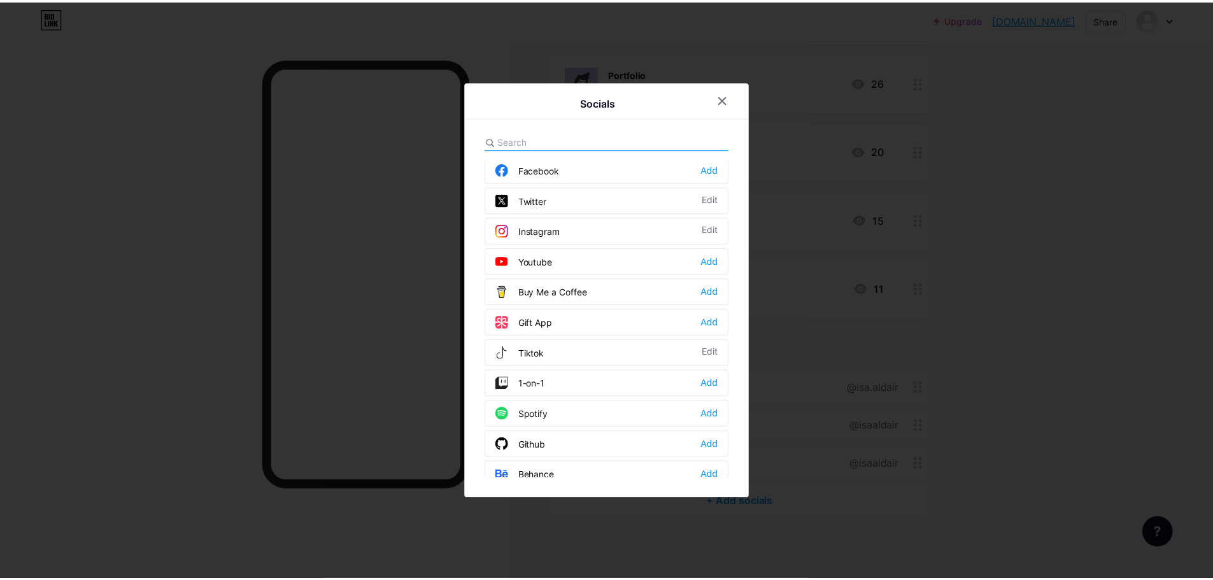
scroll to position [3, 0]
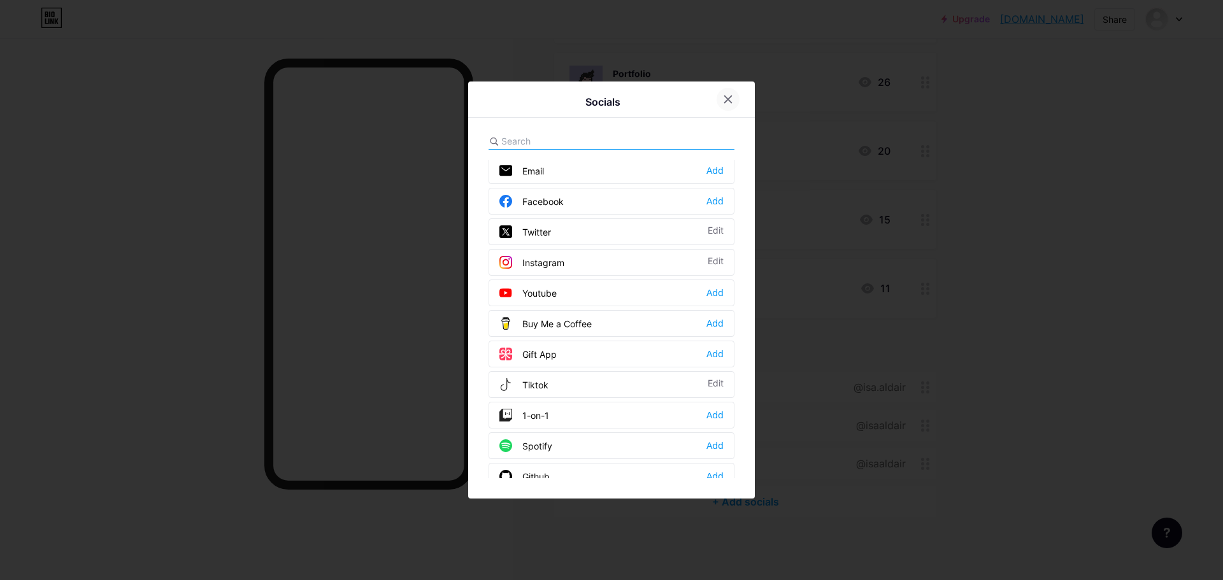
click at [723, 95] on icon at bounding box center [728, 99] width 10 height 10
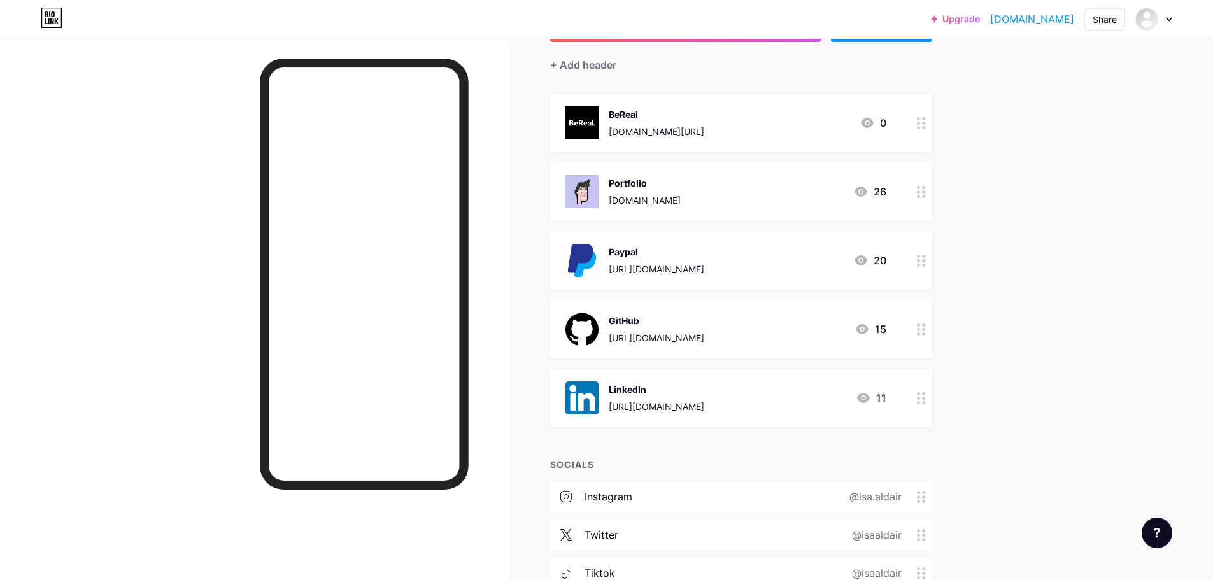
scroll to position [25, 0]
